Goal: Task Accomplishment & Management: Complete application form

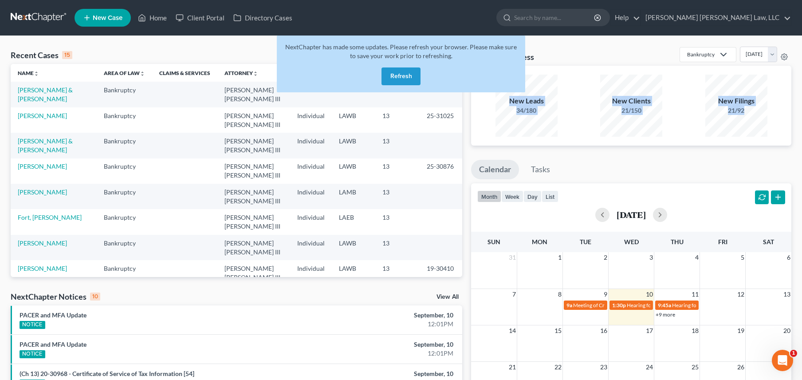
click at [384, 73] on button "Refresh" at bounding box center [400, 76] width 39 height 18
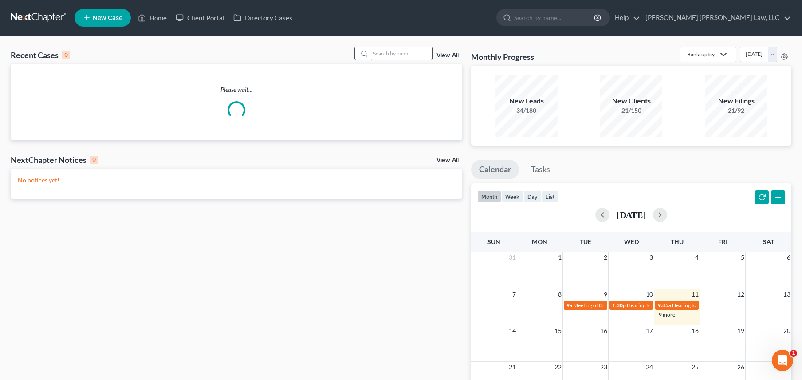
click at [381, 55] on input "search" at bounding box center [401, 53] width 62 height 13
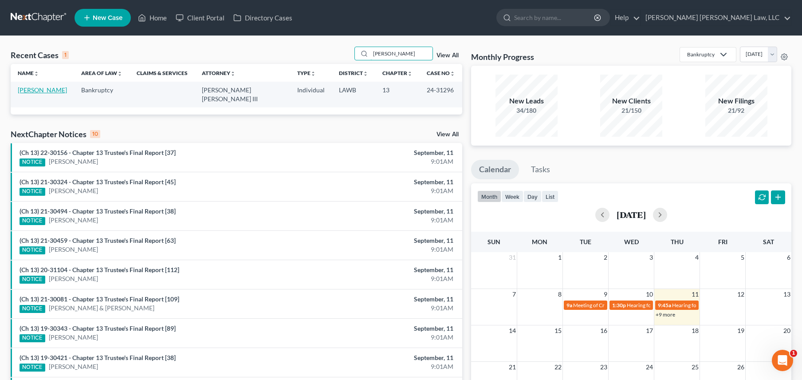
type input "[PERSON_NAME]"
click at [30, 93] on link "[PERSON_NAME]" at bounding box center [42, 90] width 49 height 8
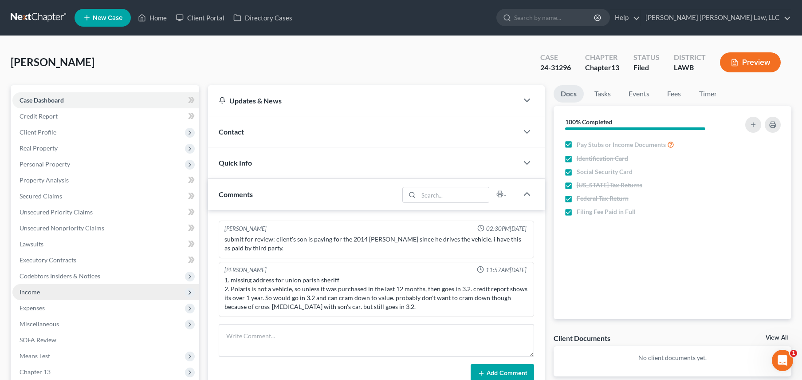
click at [72, 294] on span "Income" at bounding box center [105, 292] width 187 height 16
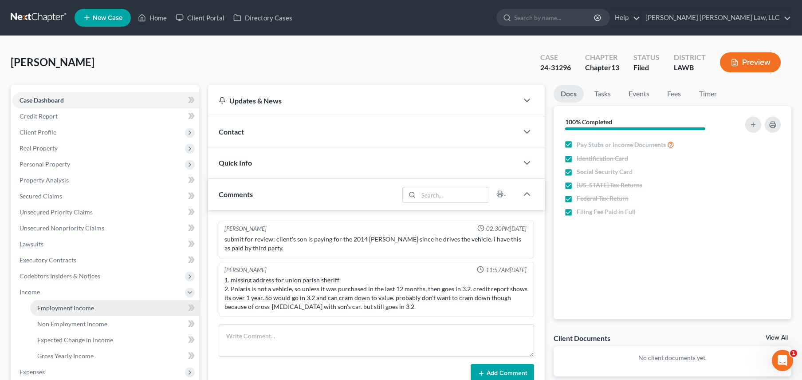
click at [64, 308] on span "Employment Income" at bounding box center [65, 308] width 57 height 8
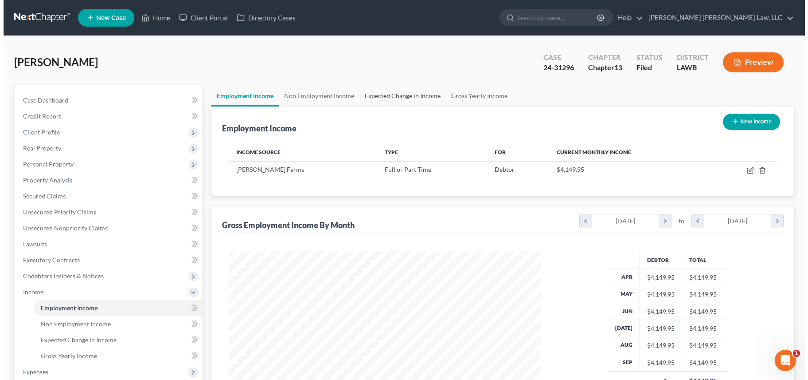
scroll to position [159, 329]
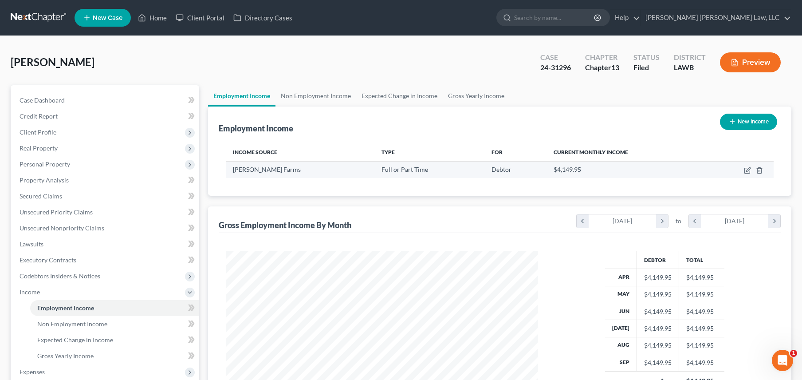
click at [741, 169] on td at bounding box center [740, 169] width 67 height 17
click at [745, 169] on icon "button" at bounding box center [747, 170] width 7 height 7
select select "0"
select select "19"
select select "3"
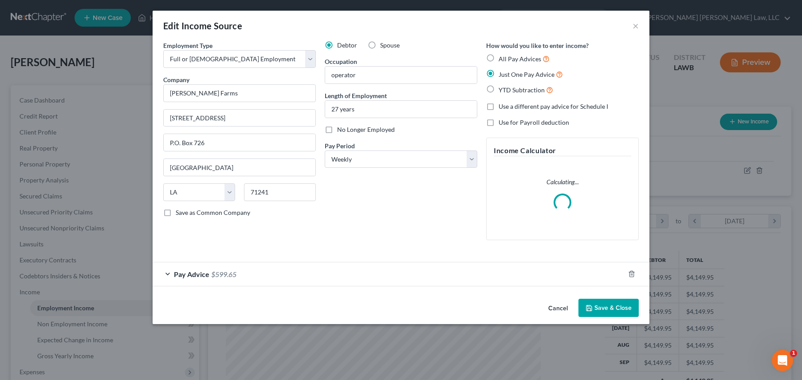
scroll to position [159, 333]
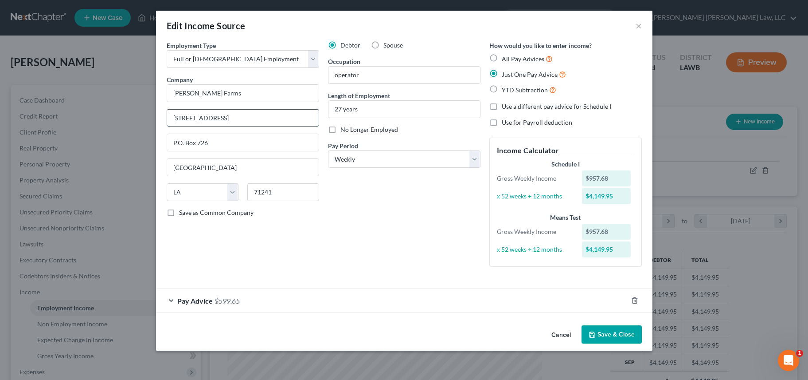
drag, startPoint x: 169, startPoint y: 121, endPoint x: 306, endPoint y: 121, distance: 137.0
click at [306, 121] on input "[STREET_ADDRESS]" at bounding box center [243, 118] width 152 height 17
drag, startPoint x: 175, startPoint y: 142, endPoint x: 215, endPoint y: 147, distance: 40.2
click at [215, 147] on input "P.O. Box 726" at bounding box center [243, 142] width 152 height 17
click at [169, 151] on div "P.O. Box 726" at bounding box center [243, 142] width 153 height 18
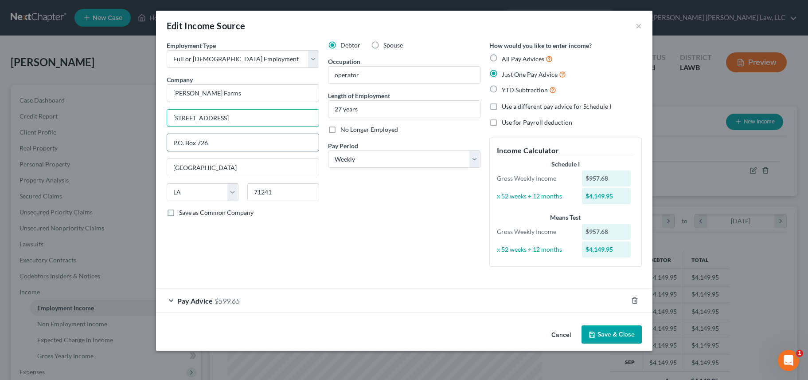
drag, startPoint x: 173, startPoint y: 120, endPoint x: 270, endPoint y: 137, distance: 98.1
click at [269, 136] on div "Employment Type * Select Full or [DEMOGRAPHIC_DATA] Employment Self Employment …" at bounding box center [242, 157] width 161 height 233
drag, startPoint x: 251, startPoint y: 143, endPoint x: 282, endPoint y: 143, distance: 31.0
click at [282, 143] on input "P.O. Box 726" at bounding box center [243, 142] width 152 height 17
click at [637, 25] on button "×" at bounding box center [639, 25] width 6 height 11
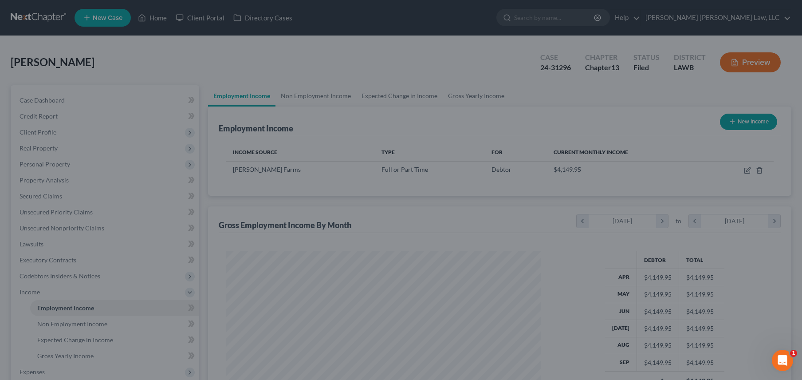
scroll to position [443266, 443095]
